Goal: Task Accomplishment & Management: Use online tool/utility

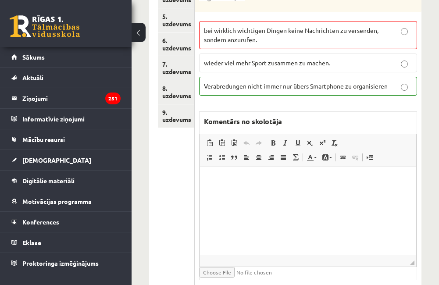
scroll to position [482, 0]
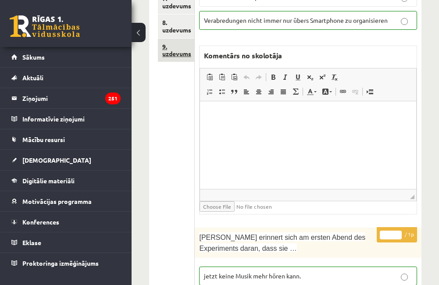
click at [174, 46] on link "9. uzdevums" at bounding box center [176, 51] width 36 height 24
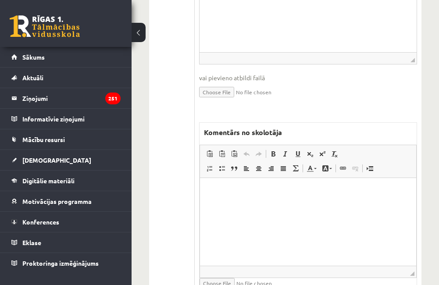
scroll to position [604, 0]
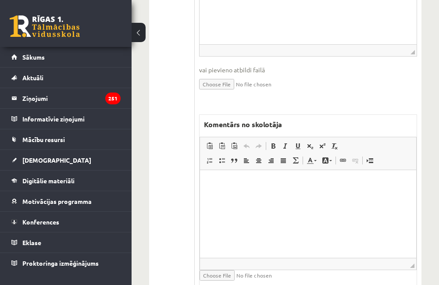
click at [339, 196] on html at bounding box center [308, 183] width 216 height 27
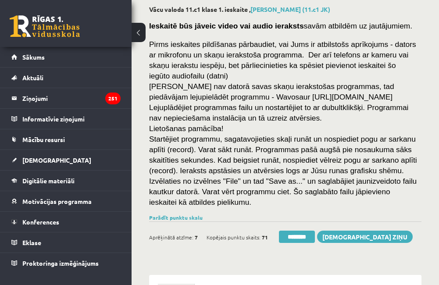
scroll to position [34, 0]
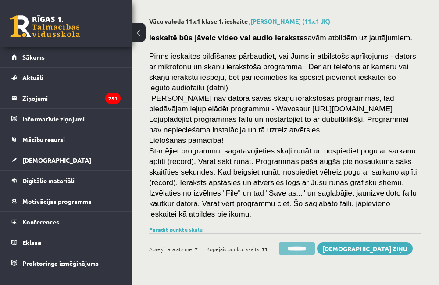
click at [299, 242] on input "********" at bounding box center [297, 248] width 36 height 12
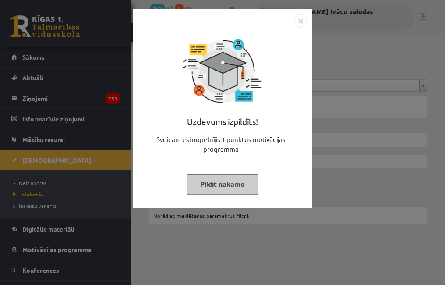
click at [229, 190] on button "Pildīt nākamo" at bounding box center [223, 184] width 72 height 20
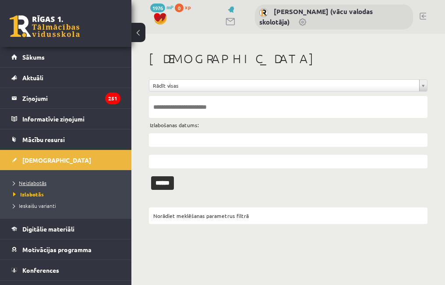
click at [32, 181] on span "Neizlabotās" at bounding box center [29, 182] width 33 height 7
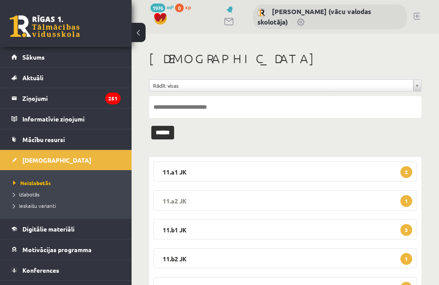
scroll to position [43, 0]
